Goal: Navigation & Orientation: Find specific page/section

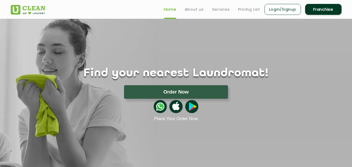
click at [213, 76] on h1 "Find your nearest Laundromat!" at bounding box center [176, 73] width 339 height 13
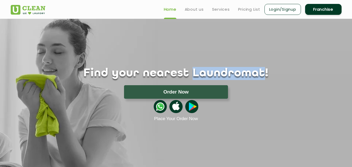
click at [213, 76] on h1 "Find your nearest Laundromat!" at bounding box center [176, 73] width 339 height 13
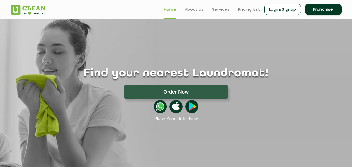
click at [245, 75] on h1 "Find your nearest Laundromat!" at bounding box center [176, 73] width 339 height 13
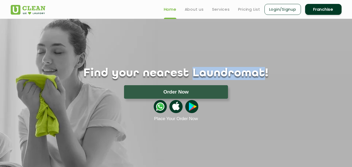
click at [245, 75] on h1 "Find your nearest Laundromat!" at bounding box center [176, 73] width 339 height 13
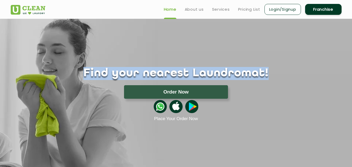
click at [245, 75] on h1 "Find your nearest Laundromat!" at bounding box center [176, 73] width 339 height 13
click at [247, 75] on h1 "Find your nearest Laundromat!" at bounding box center [176, 73] width 339 height 13
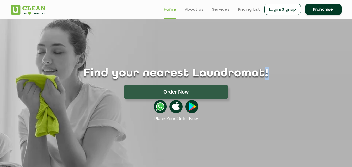
drag, startPoint x: 248, startPoint y: 75, endPoint x: 251, endPoint y: 75, distance: 3.1
click at [251, 75] on h1 "Find your nearest Laundromat!" at bounding box center [176, 73] width 339 height 13
drag, startPoint x: 161, startPoint y: 76, endPoint x: 169, endPoint y: 78, distance: 8.3
click at [169, 78] on h1 "Find your nearest Laundromat!" at bounding box center [176, 73] width 339 height 13
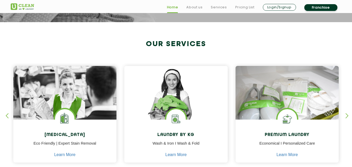
click at [161, 136] on h4 "Laundry by Kg" at bounding box center [176, 135] width 96 height 5
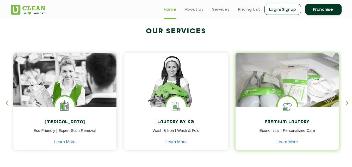
scroll to position [181, 0]
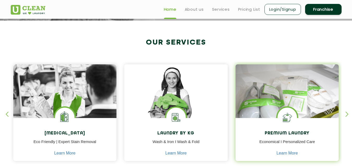
click at [254, 81] on img at bounding box center [287, 98] width 103 height 69
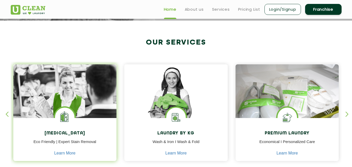
click at [113, 90] on img at bounding box center [64, 105] width 103 height 83
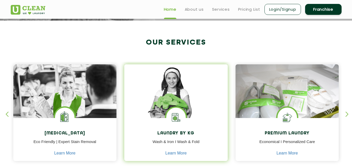
click at [164, 91] on img at bounding box center [175, 98] width 103 height 69
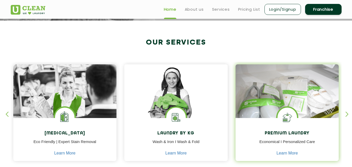
click at [255, 88] on img at bounding box center [287, 98] width 103 height 69
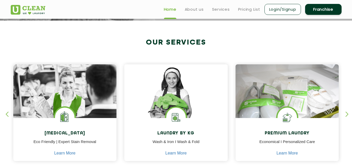
click at [229, 85] on div "Laundry by Kg Wash & Iron I Wash & Fold Learn More Laundry by Kg Wash & Iron I …" at bounding box center [176, 115] width 109 height 106
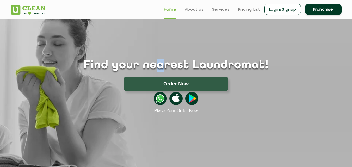
scroll to position [0, 0]
